Goal: Find specific page/section: Find specific page/section

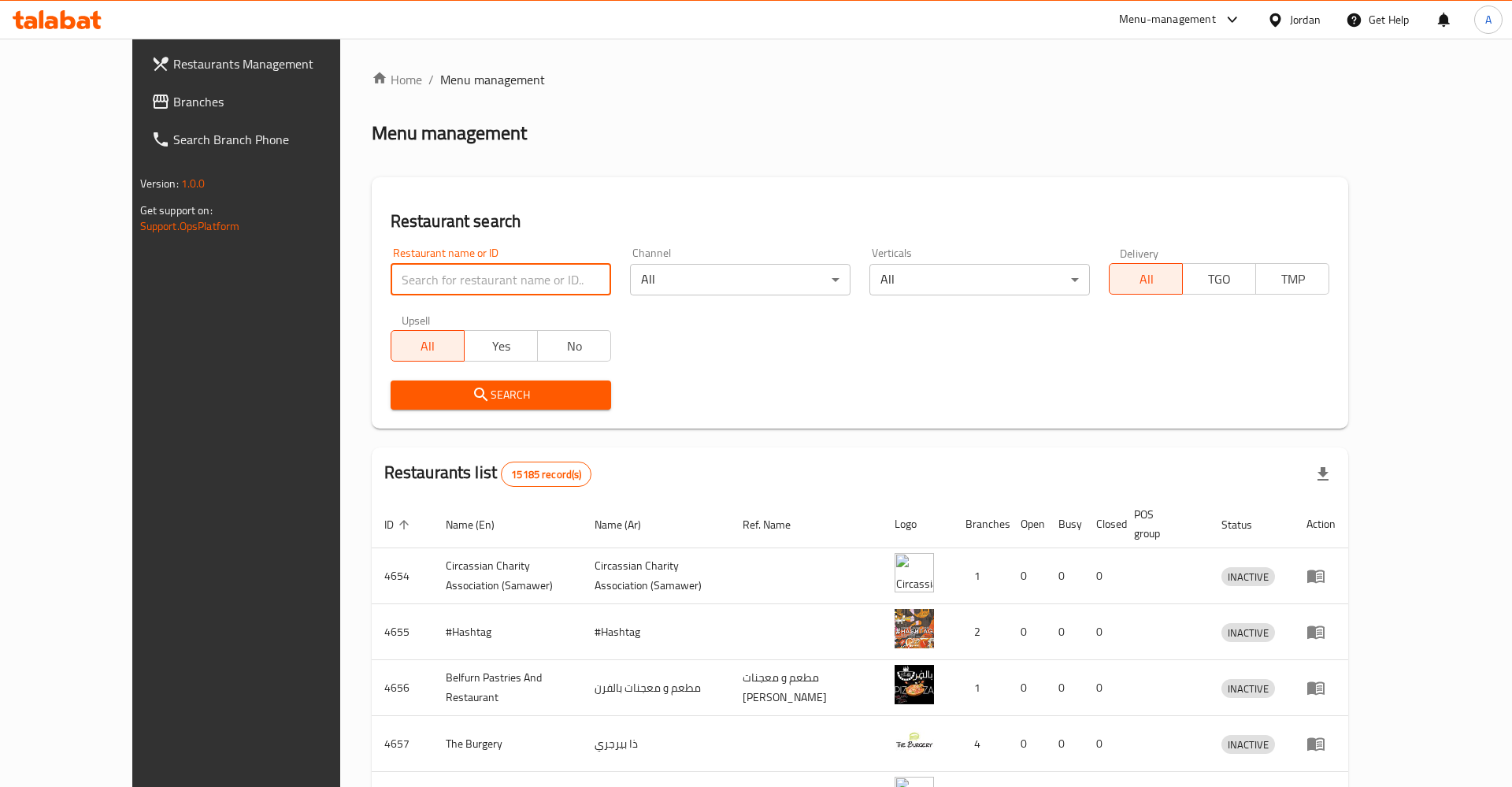
click at [424, 278] on input "search" at bounding box center [500, 280] width 220 height 32
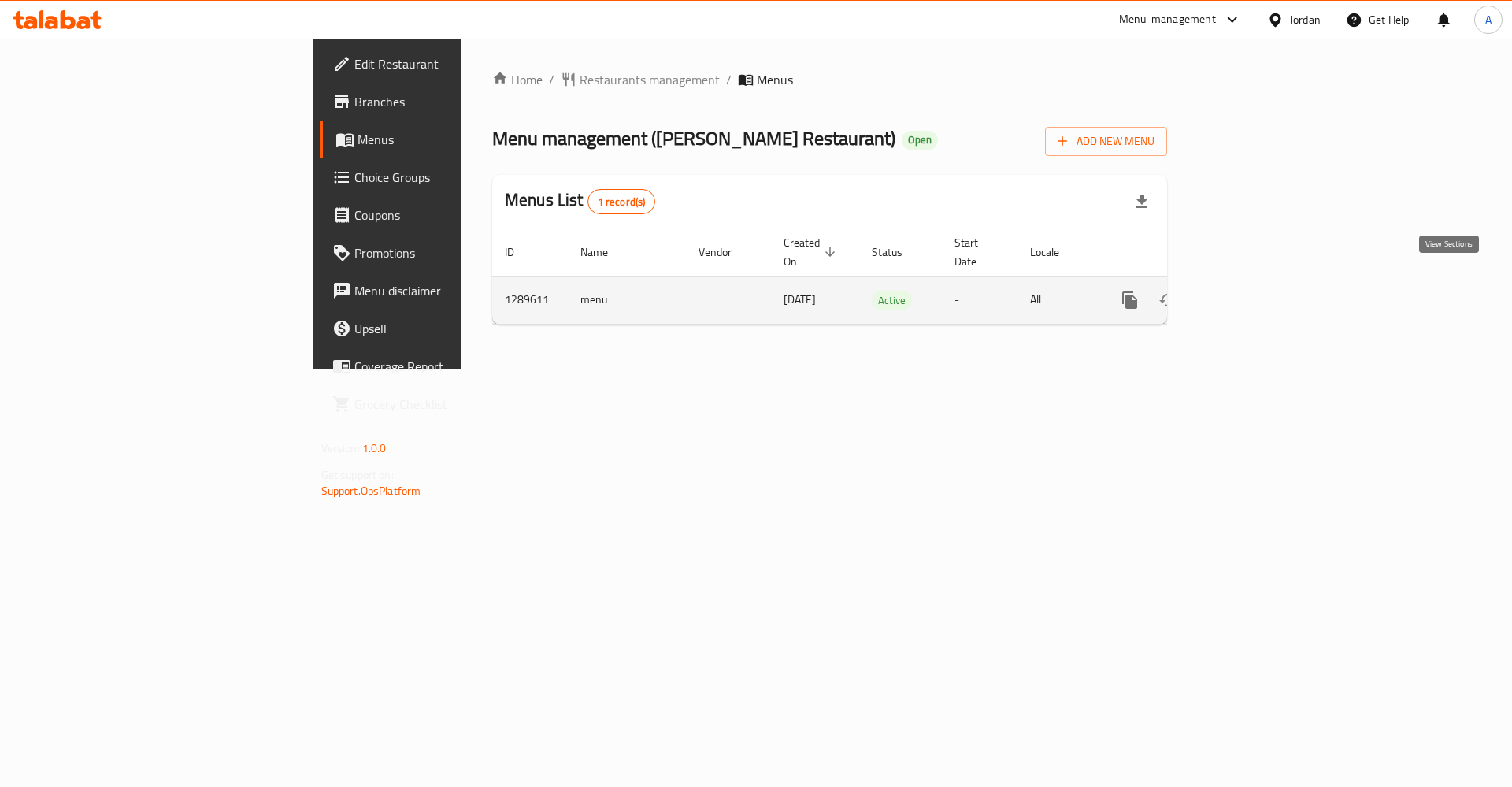
click at [1251, 293] on icon "enhanced table" at bounding box center [1243, 300] width 14 height 14
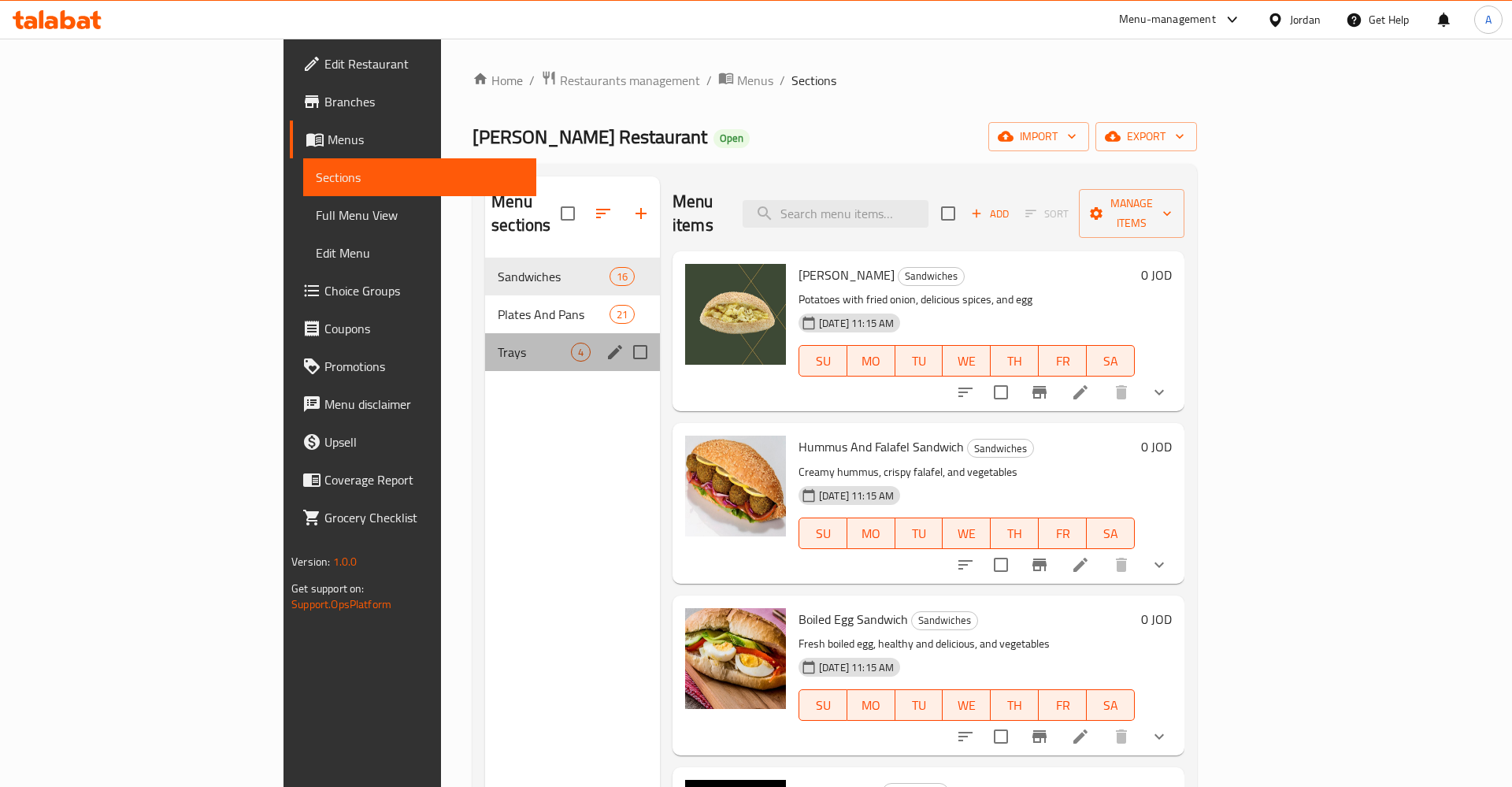
click at [485, 333] on div "Trays 4" at bounding box center [572, 352] width 175 height 38
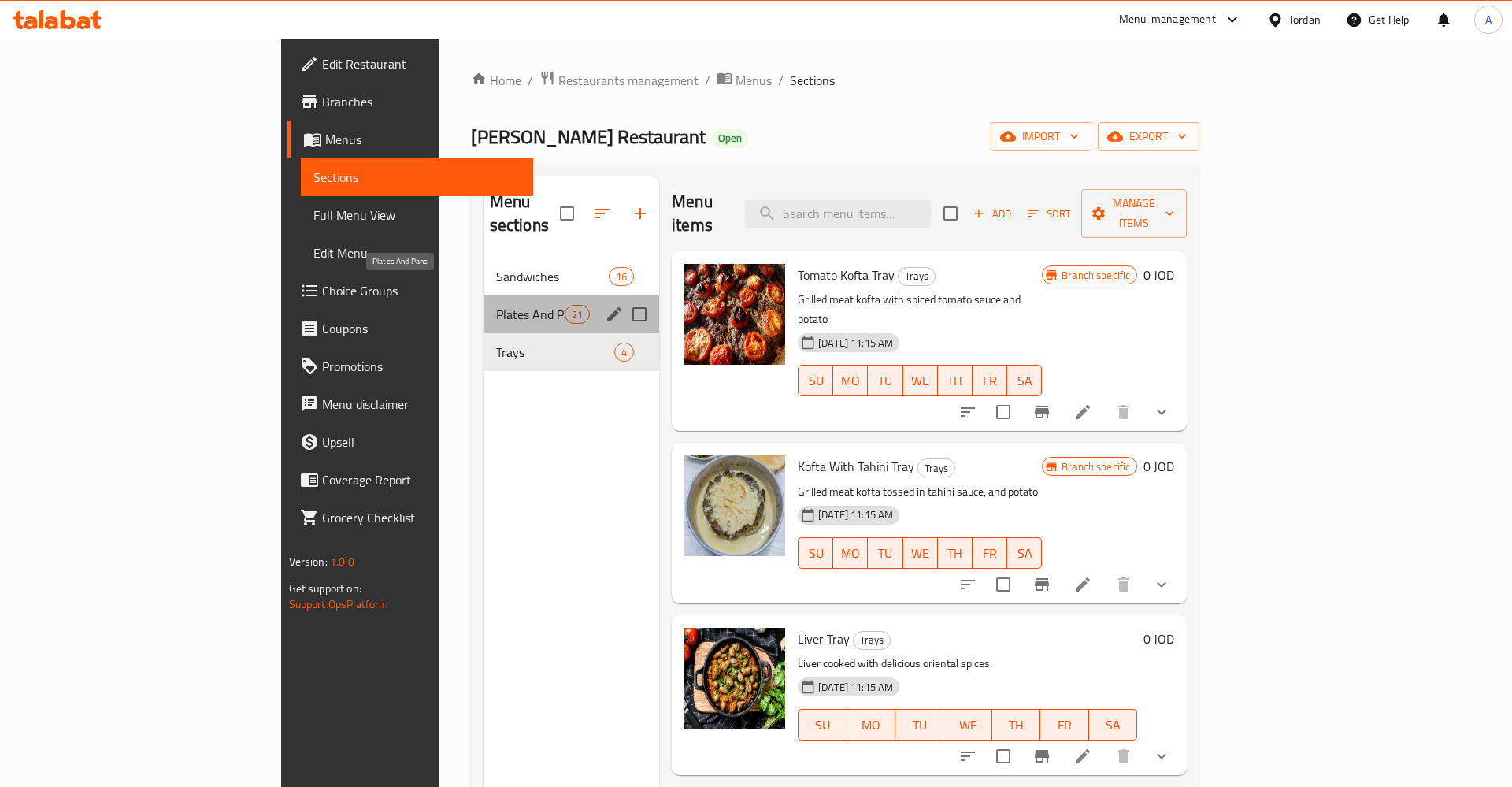
click at [496, 305] on span "Plates And Pans" at bounding box center [530, 313] width 68 height 19
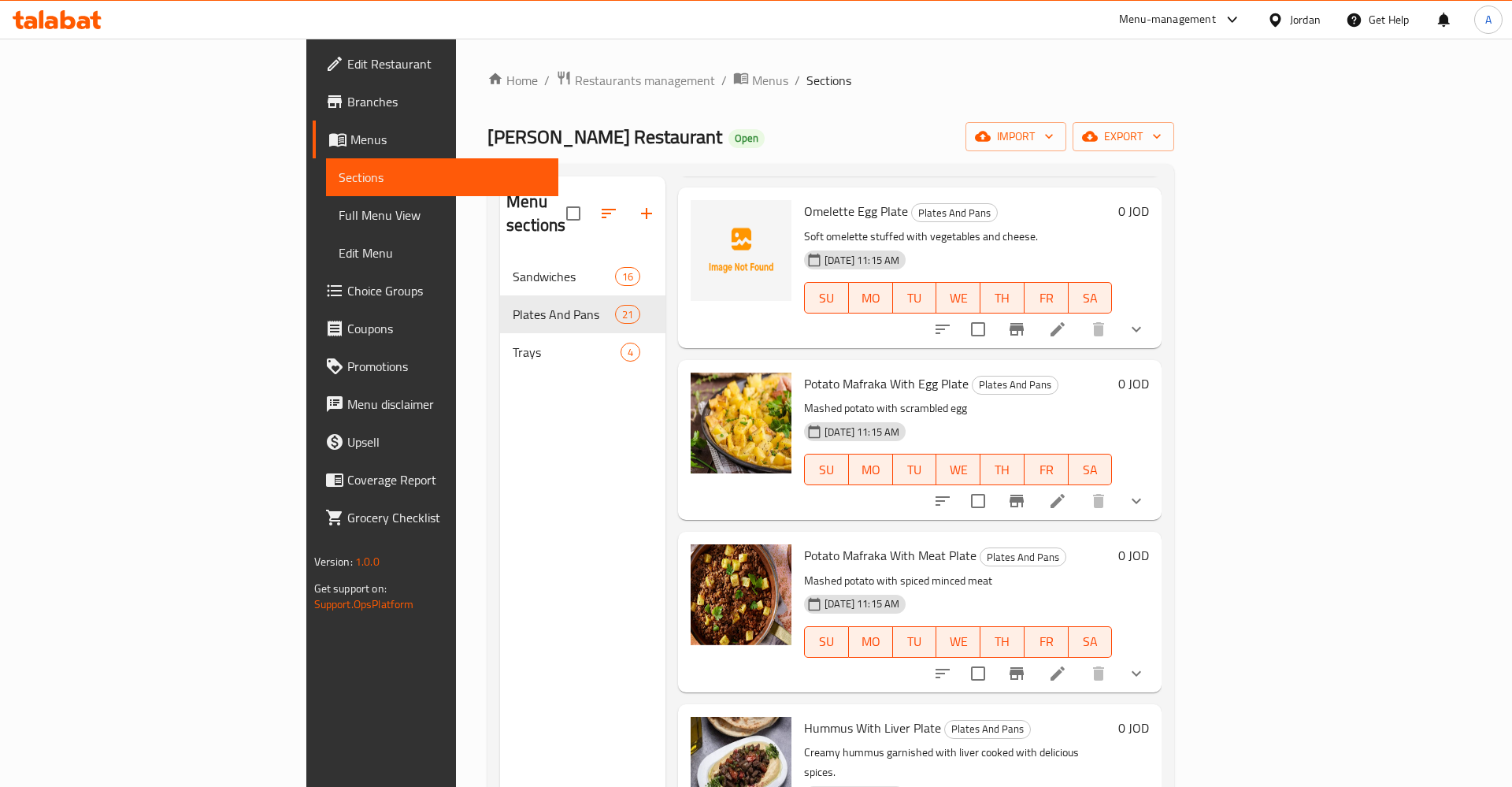
scroll to position [2867, 0]
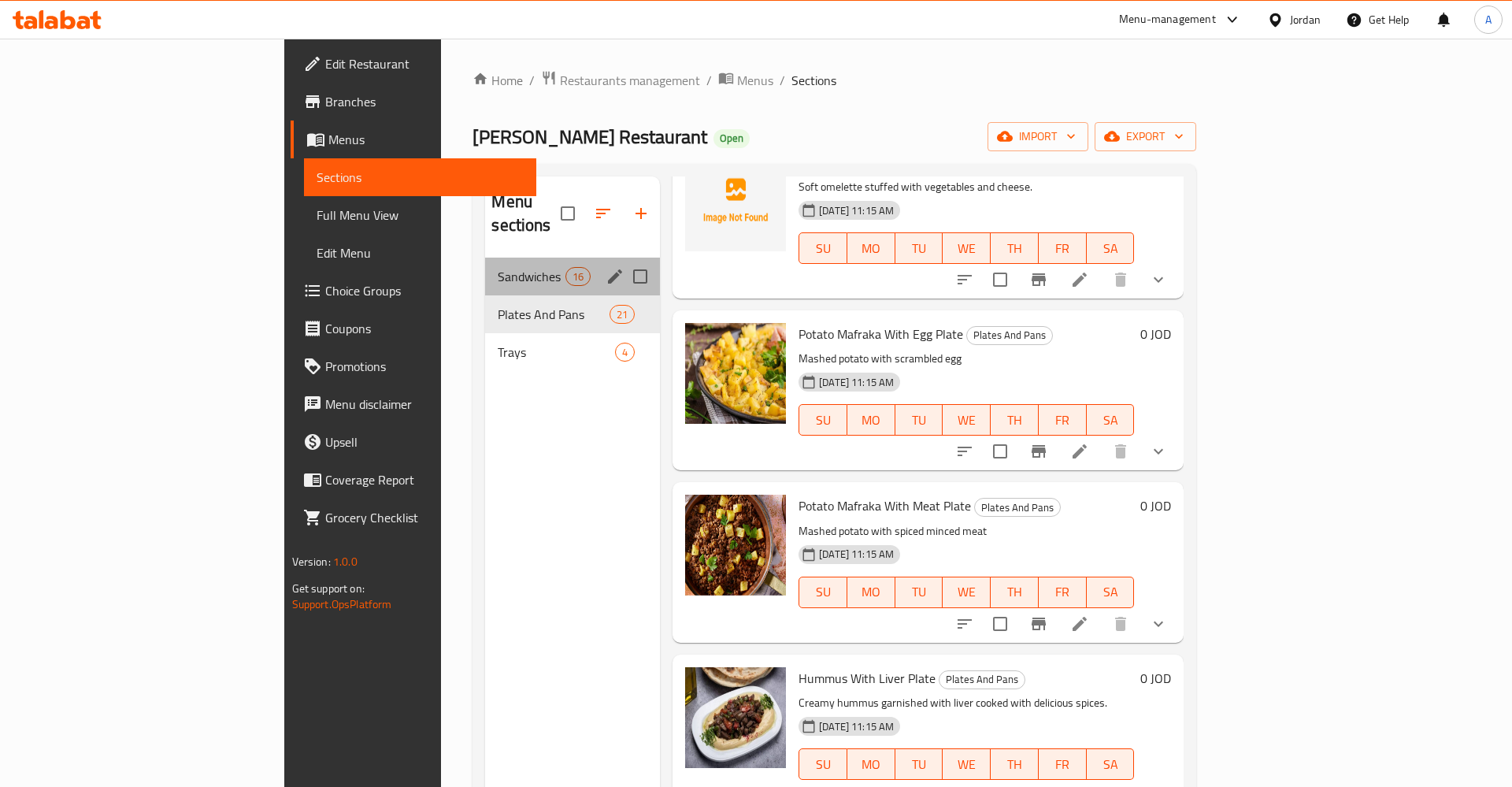
click at [485, 263] on div "Sandwiches 16" at bounding box center [572, 277] width 175 height 38
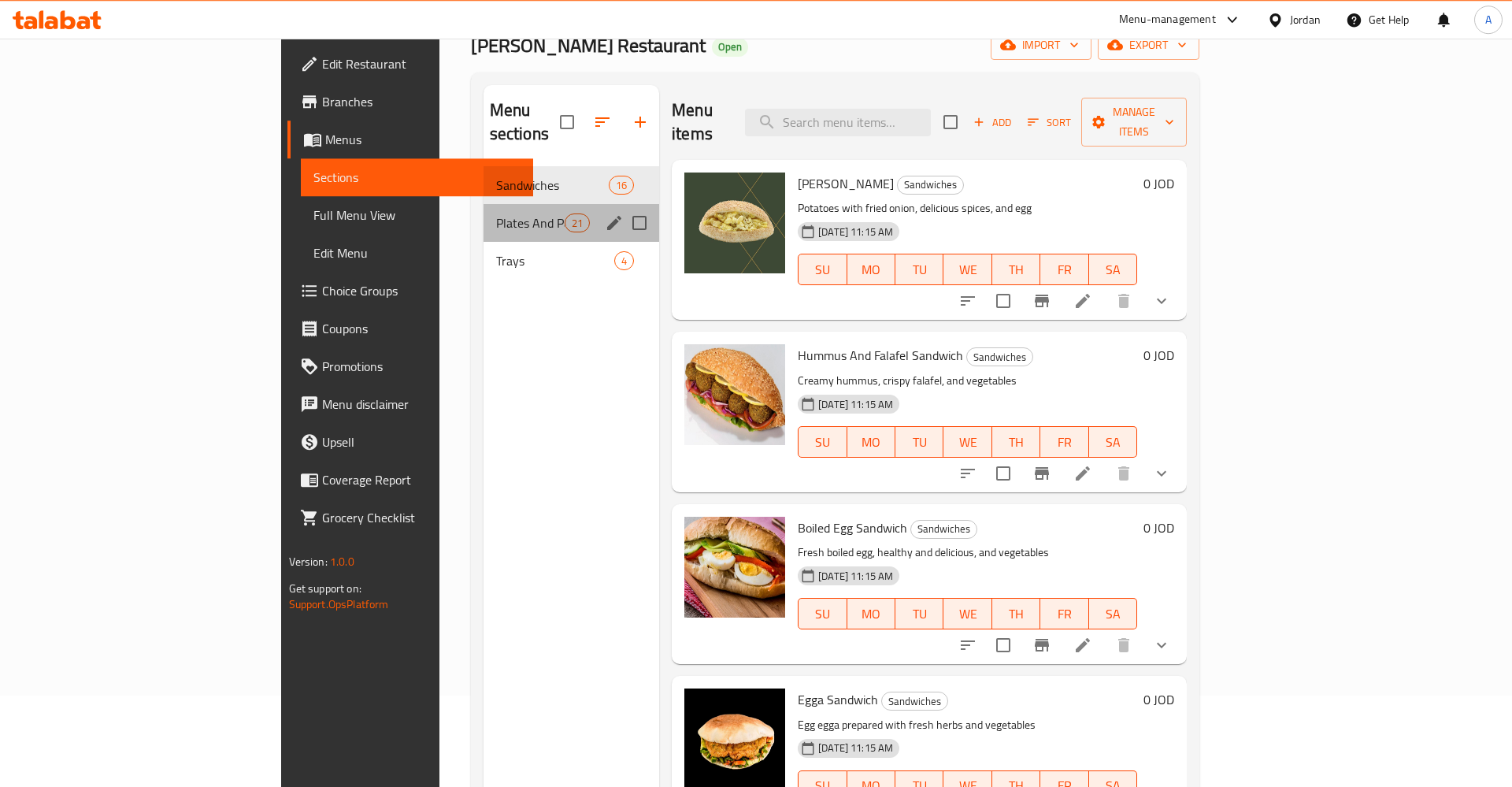
click at [483, 204] on div "Plates And Pans 21" at bounding box center [571, 222] width 176 height 38
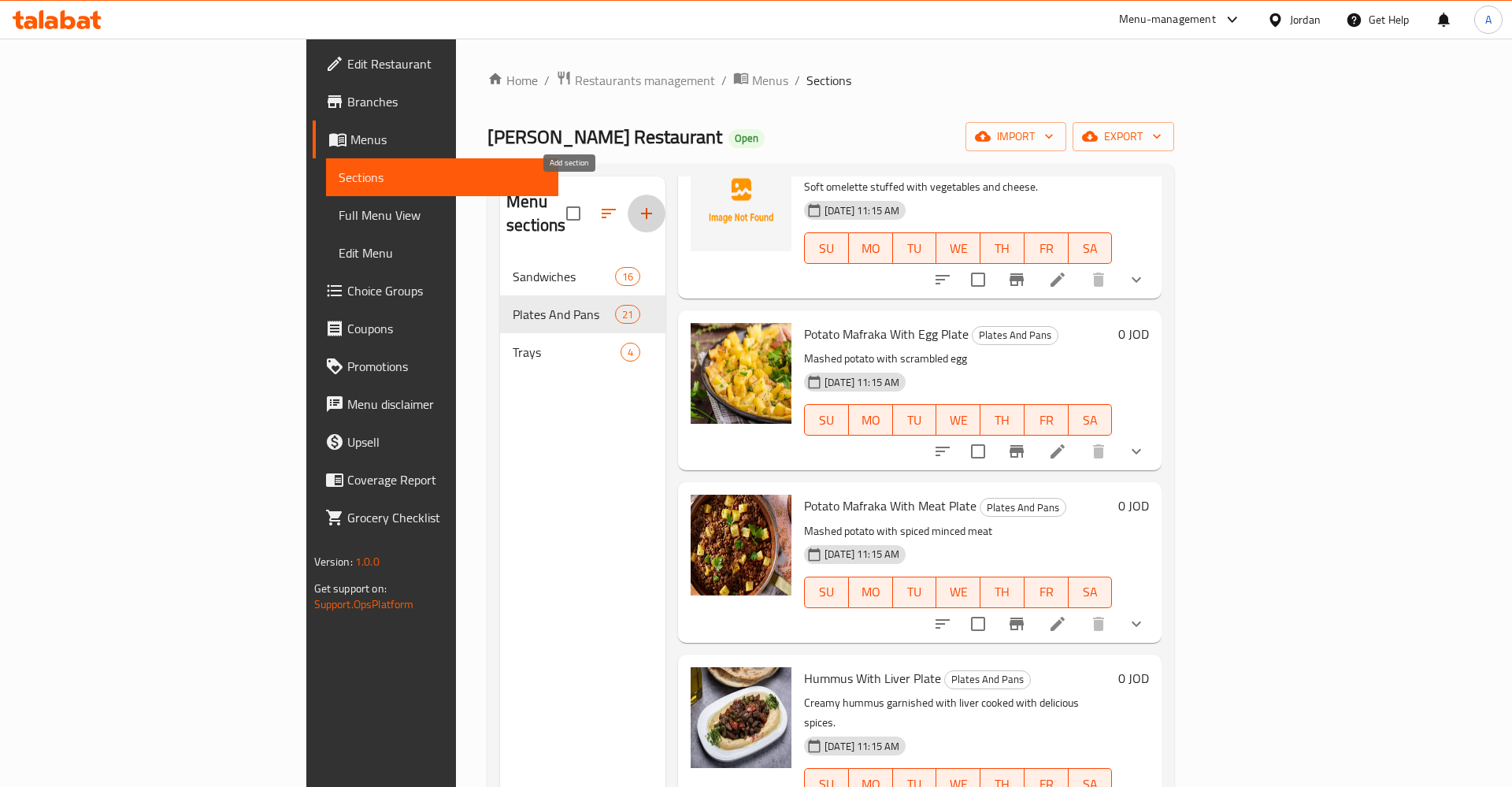
click at [637, 204] on icon "button" at bounding box center [646, 213] width 19 height 19
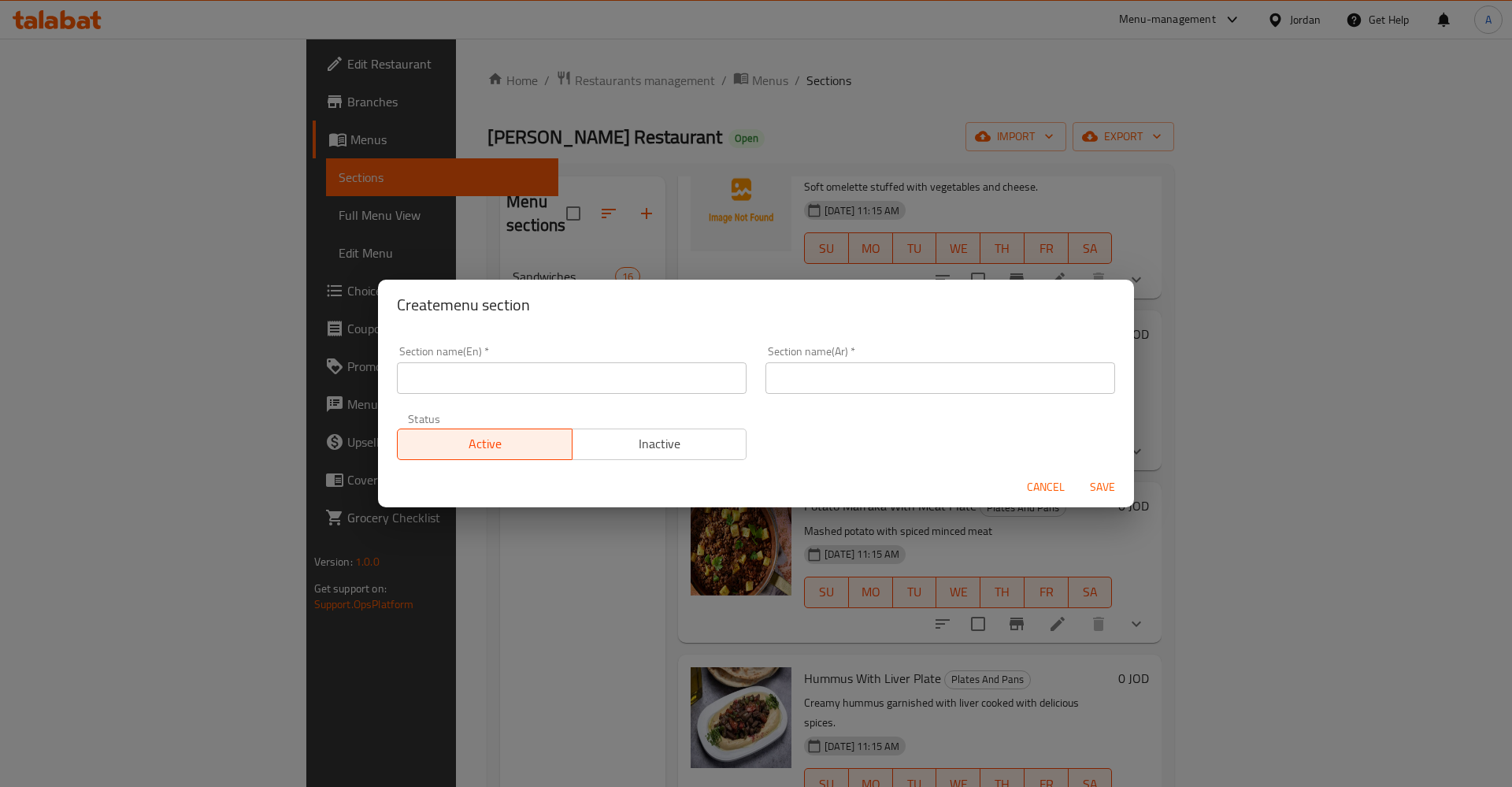
click at [453, 365] on input "text" at bounding box center [572, 379] width 350 height 32
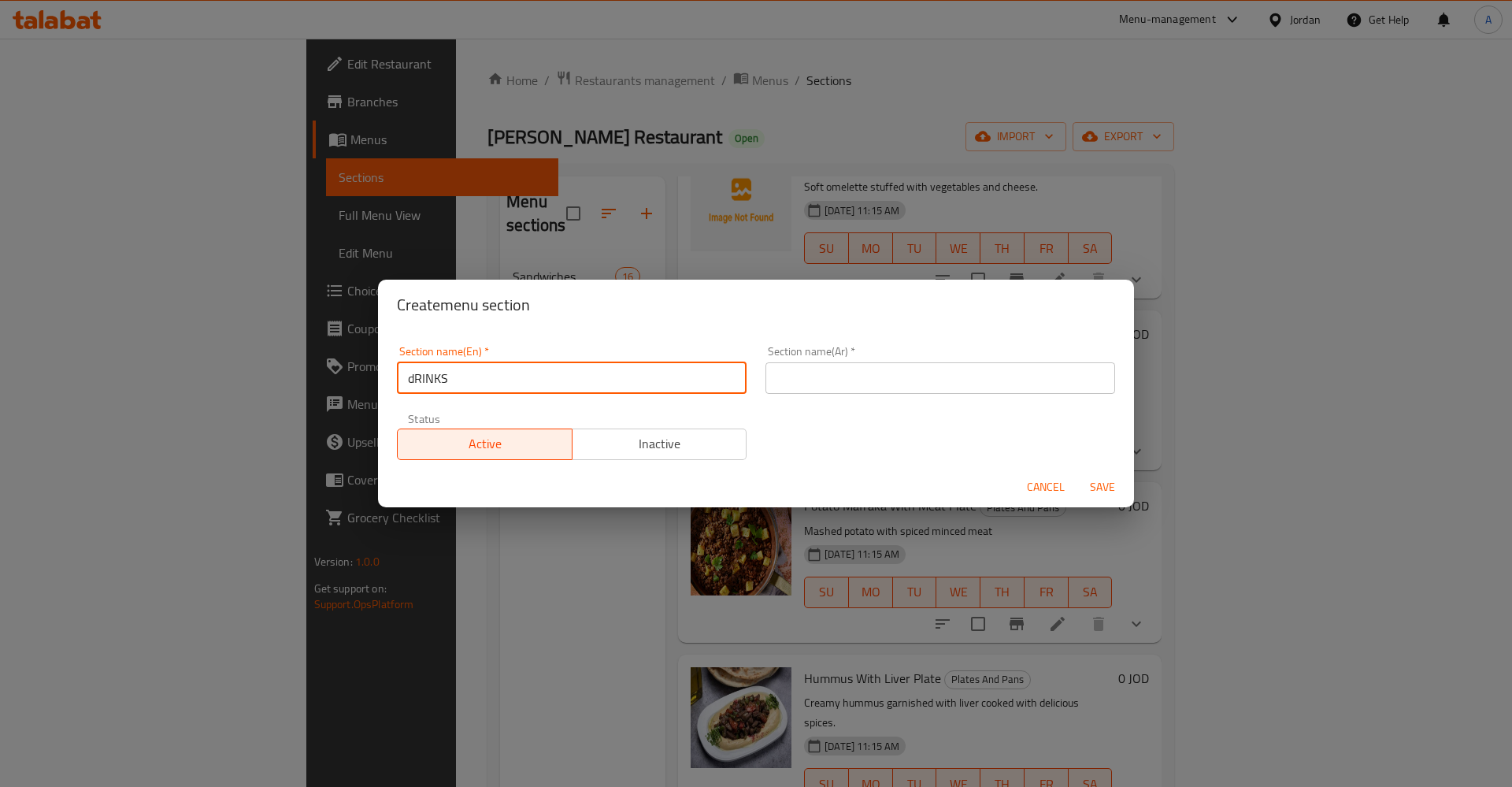
type input "="
click at [1036, 481] on button "Cancel" at bounding box center [1046, 486] width 50 height 29
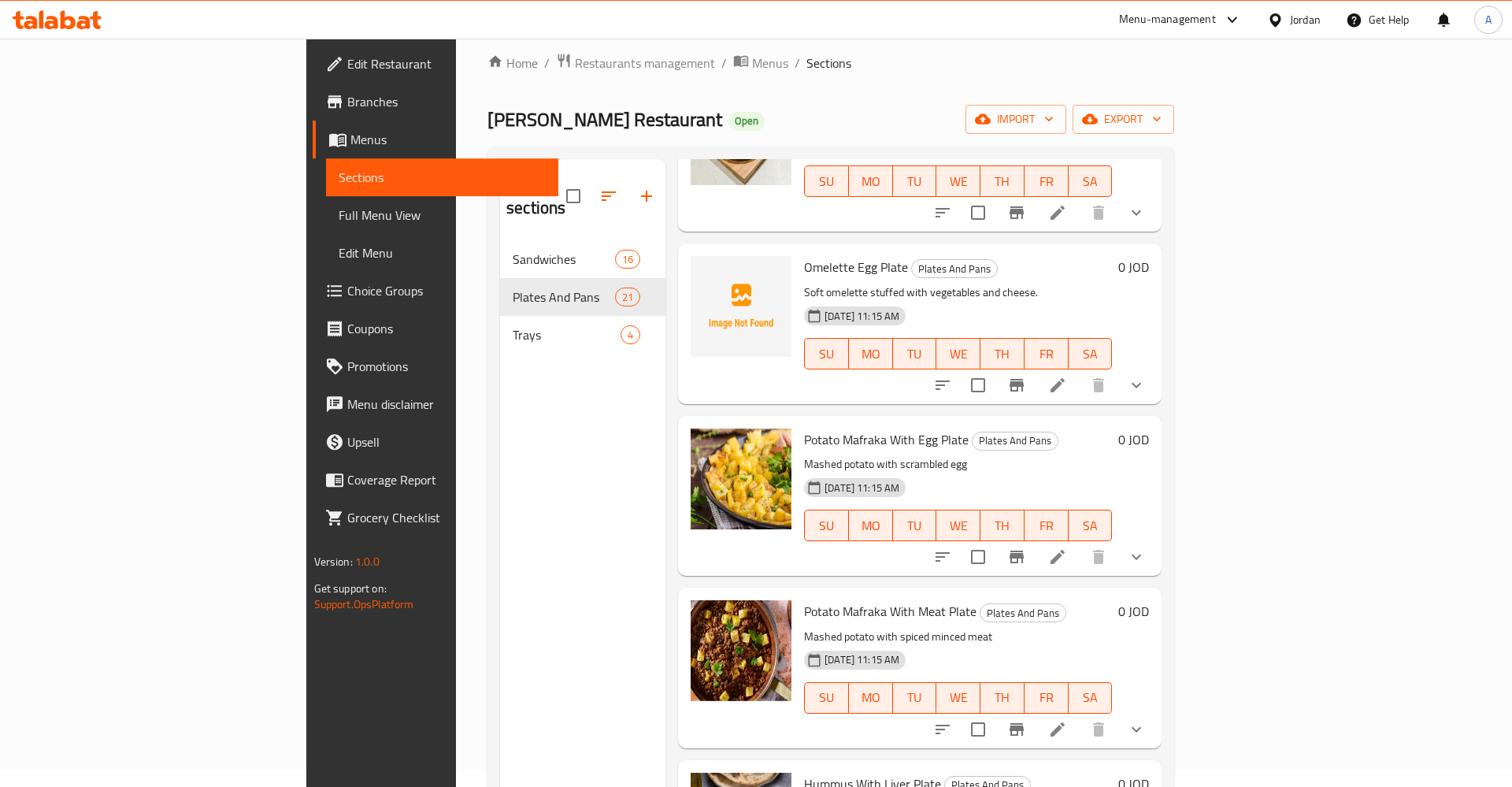
scroll to position [80, 0]
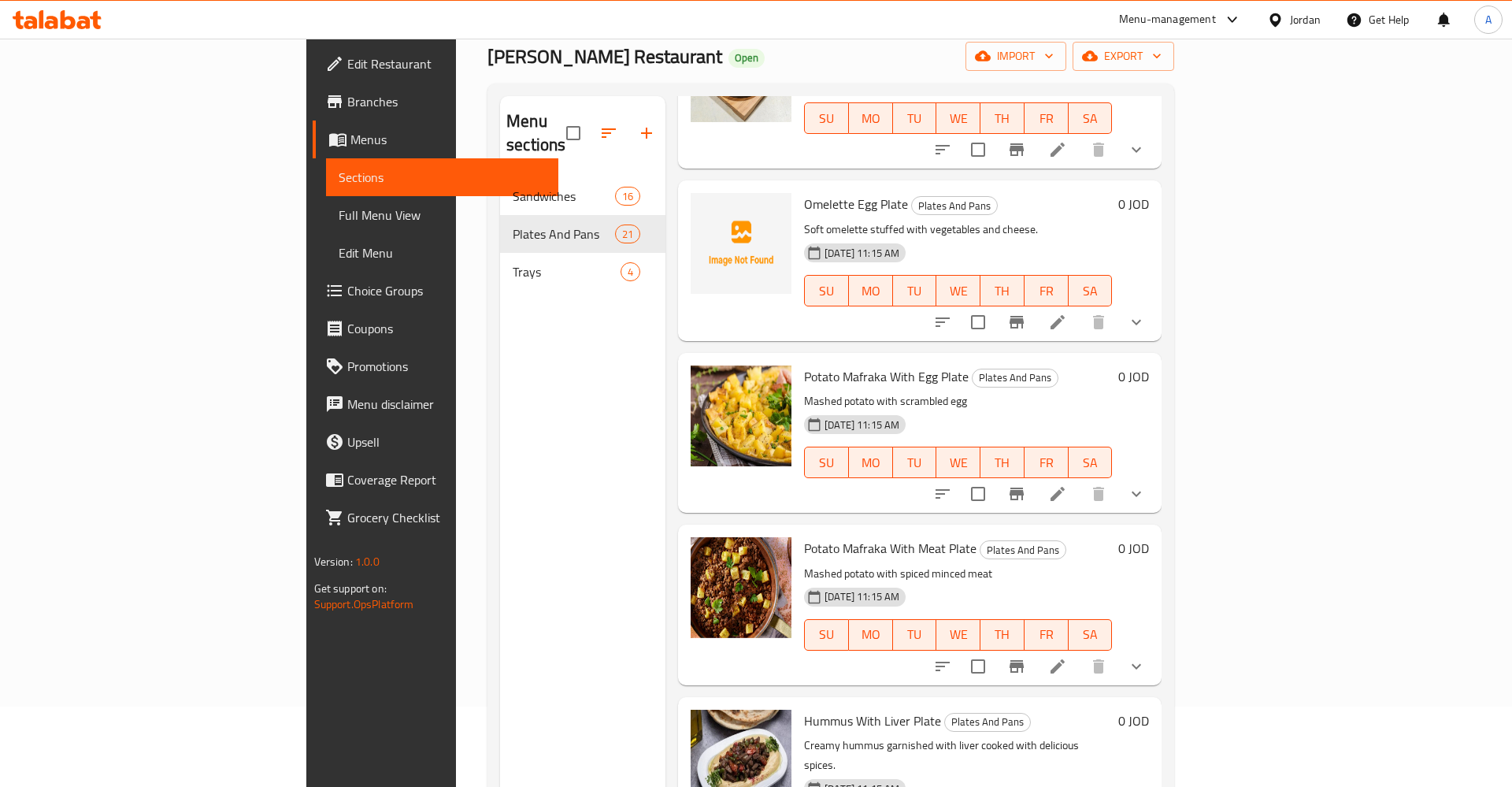
click at [500, 394] on div "Menu sections Sandwiches 16 Plates And Pans 21 Trays 4" at bounding box center [582, 489] width 165 height 787
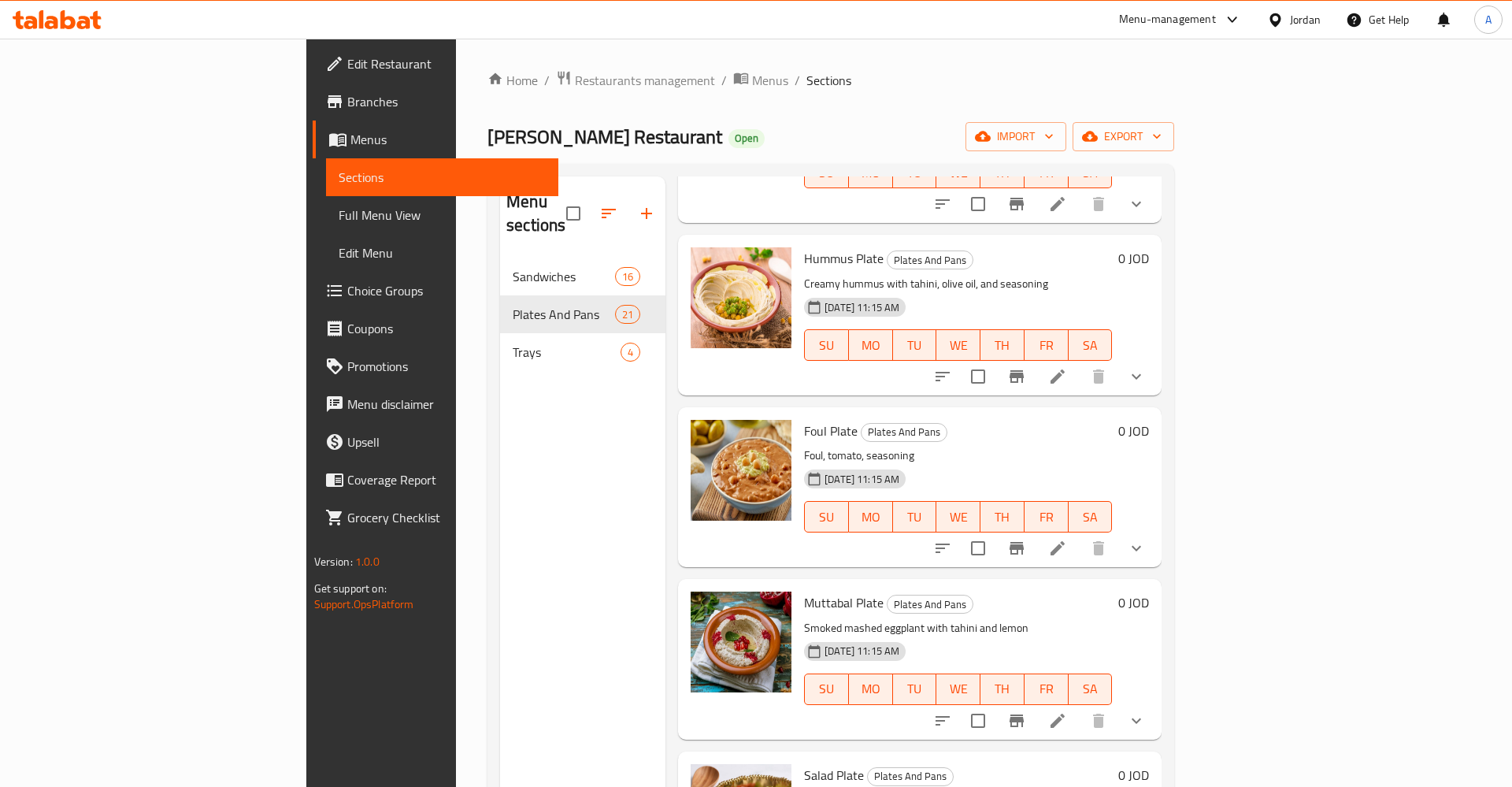
scroll to position [0, 0]
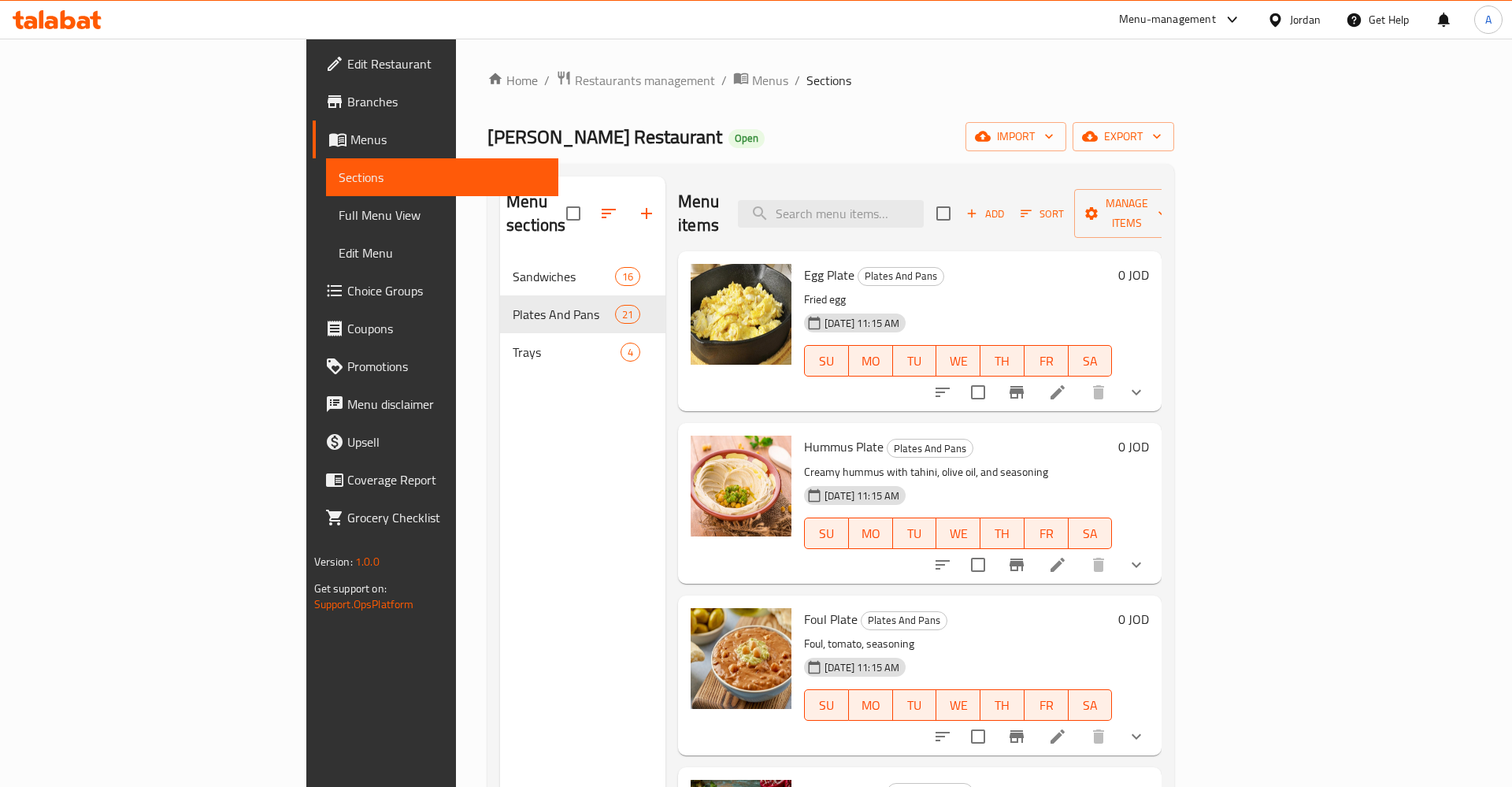
drag, startPoint x: 423, startPoint y: 529, endPoint x: 327, endPoint y: 417, distance: 147.5
click at [500, 521] on div "Menu sections Sandwiches 16 Plates And Pans 21 Trays 4" at bounding box center [582, 570] width 165 height 787
click at [312, 118] on link "Branches" at bounding box center [435, 102] width 246 height 38
